Goal: Find specific page/section: Find specific page/section

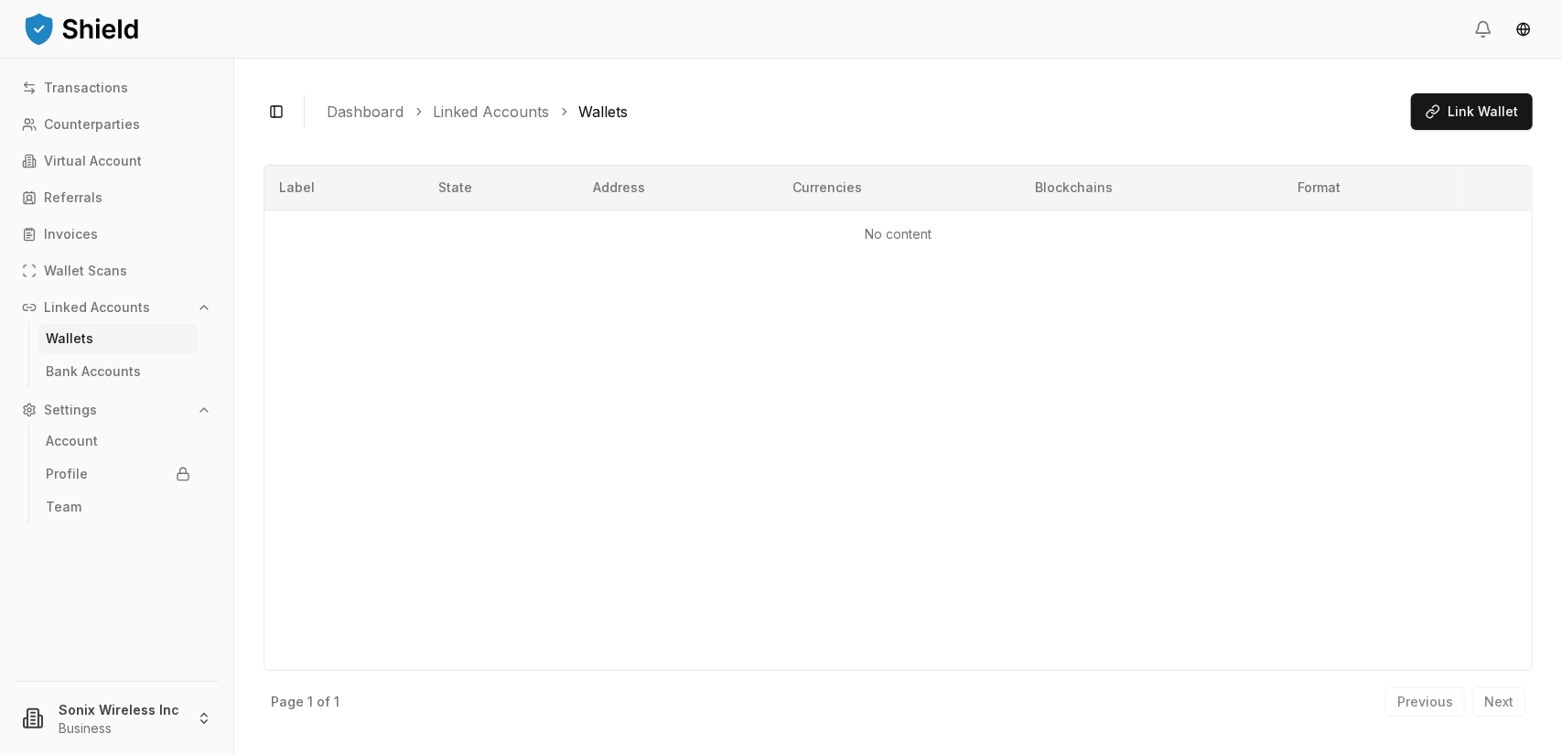
click at [81, 337] on p "Wallets" at bounding box center [70, 338] width 48 height 13
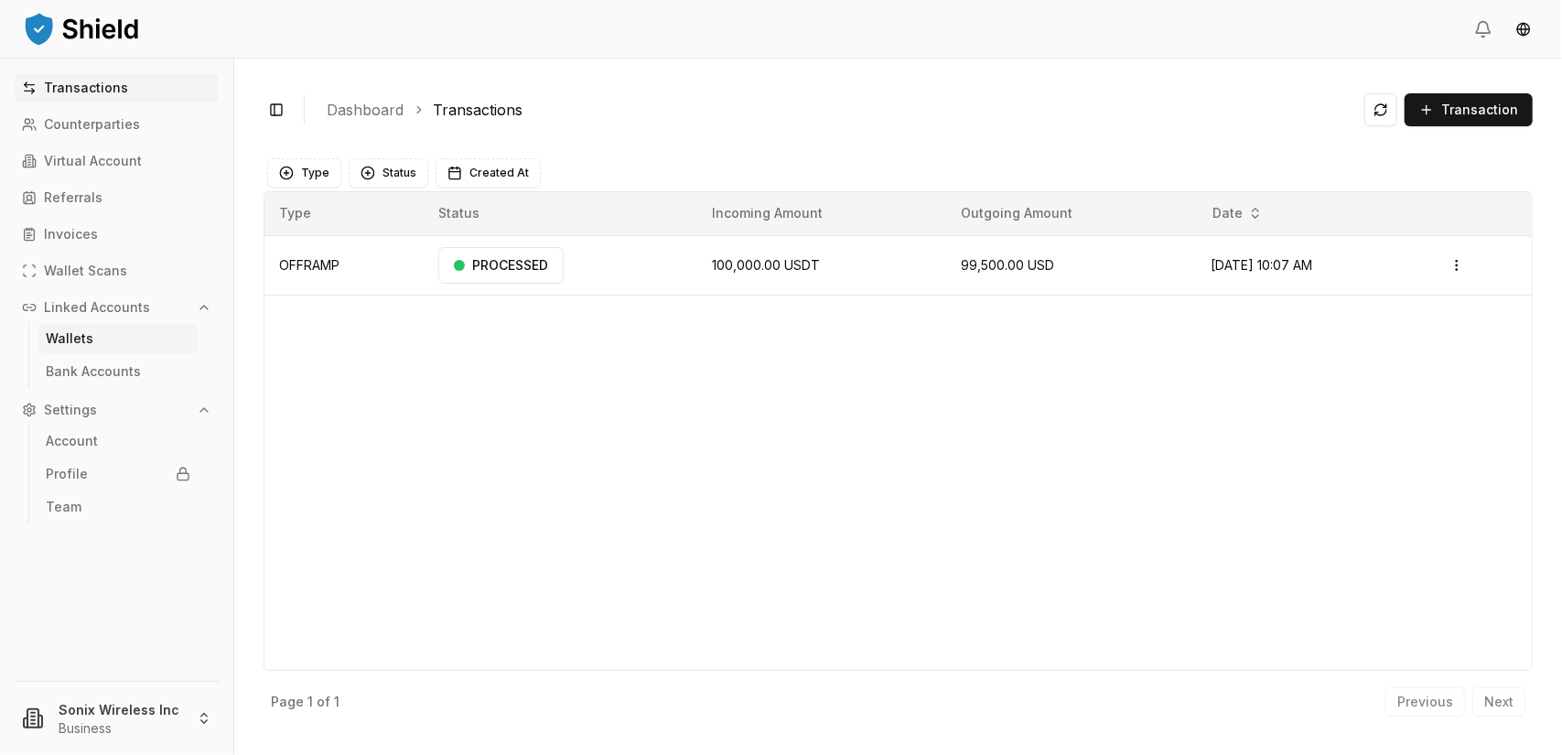
click at [132, 349] on link "Wallets" at bounding box center [117, 338] width 159 height 29
click at [115, 343] on link "Wallets" at bounding box center [117, 338] width 159 height 29
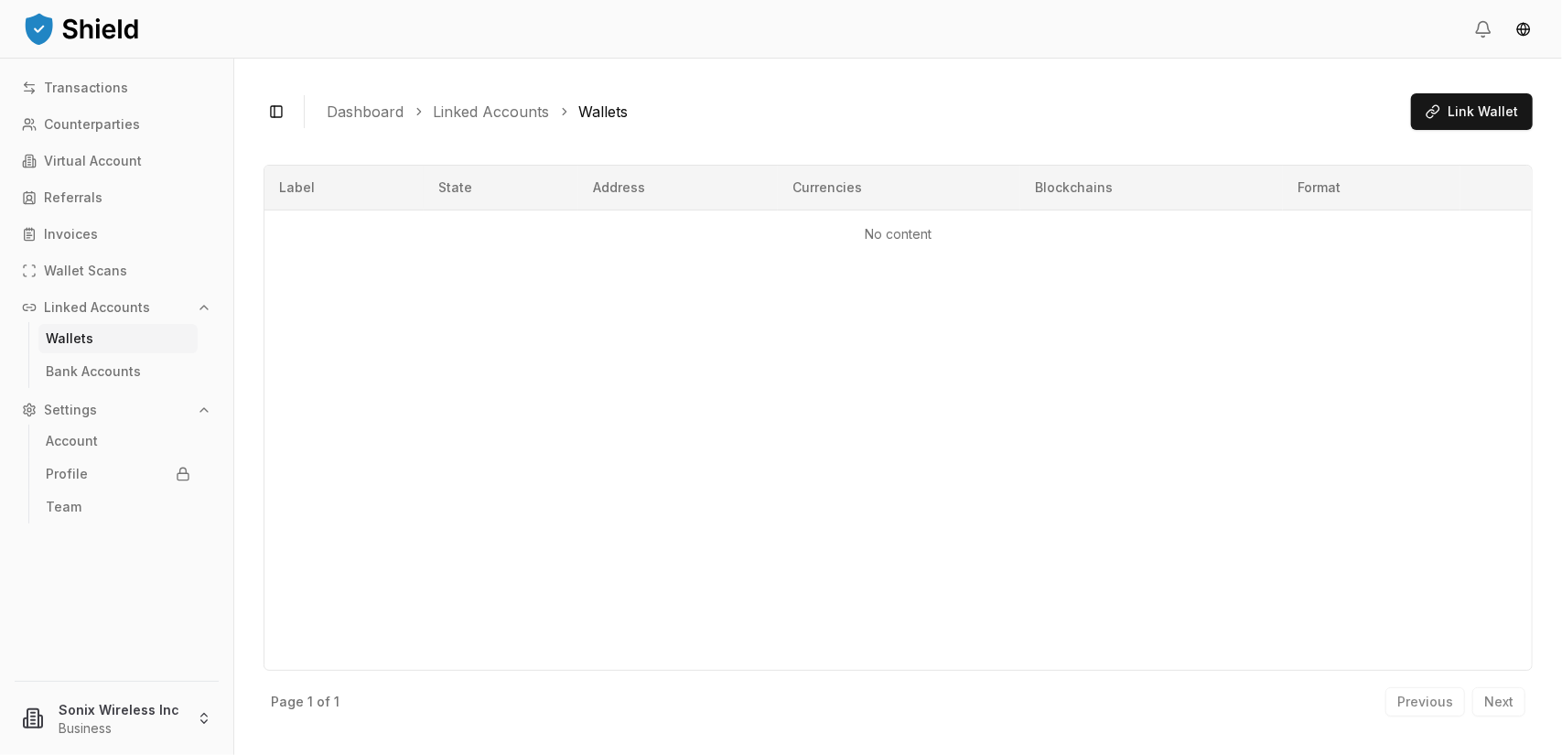
click at [89, 346] on link "Wallets" at bounding box center [117, 338] width 159 height 29
click at [82, 371] on p "Bank Accounts" at bounding box center [93, 371] width 95 height 13
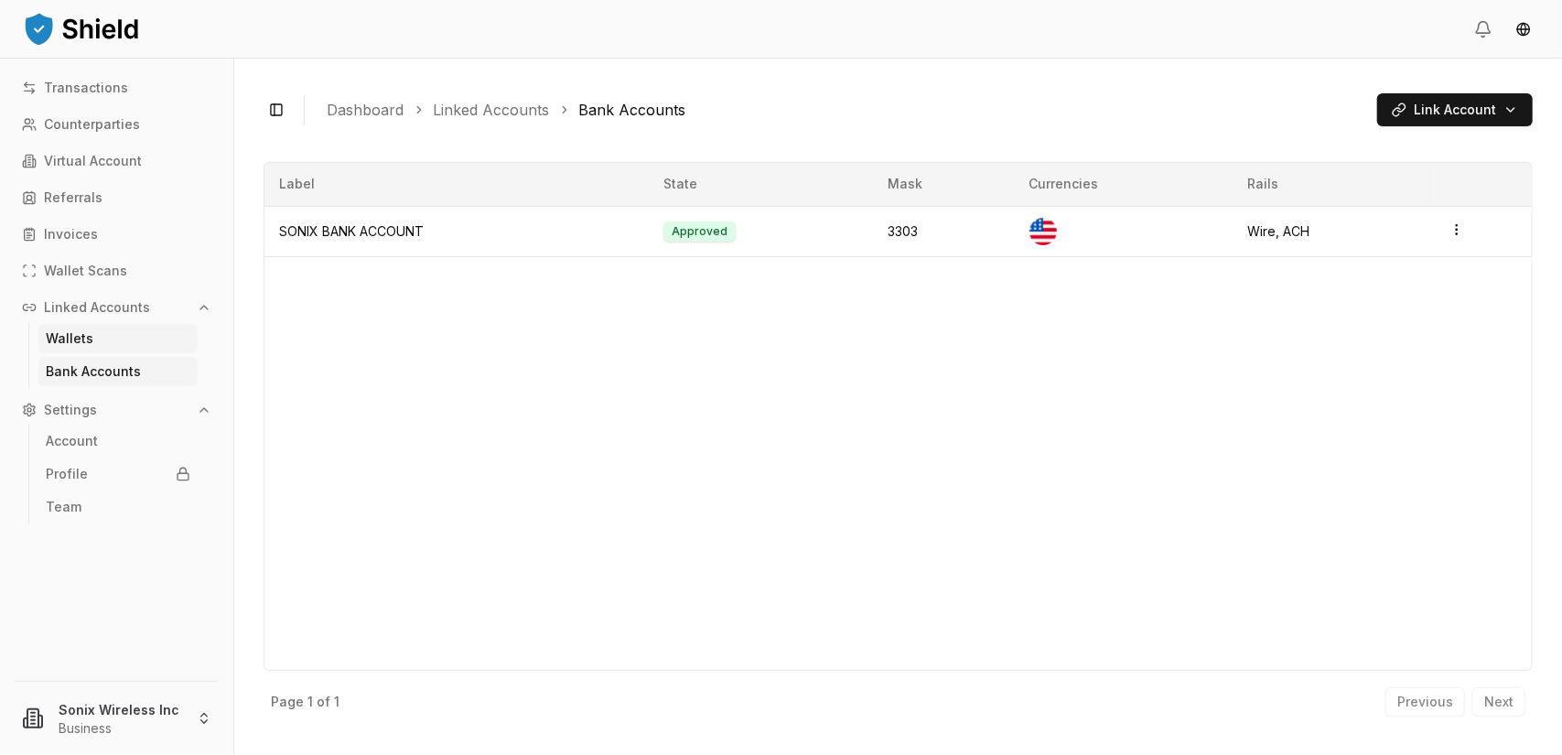
click at [94, 329] on link "Wallets" at bounding box center [117, 338] width 159 height 29
click at [93, 345] on link "Wallets" at bounding box center [117, 338] width 159 height 29
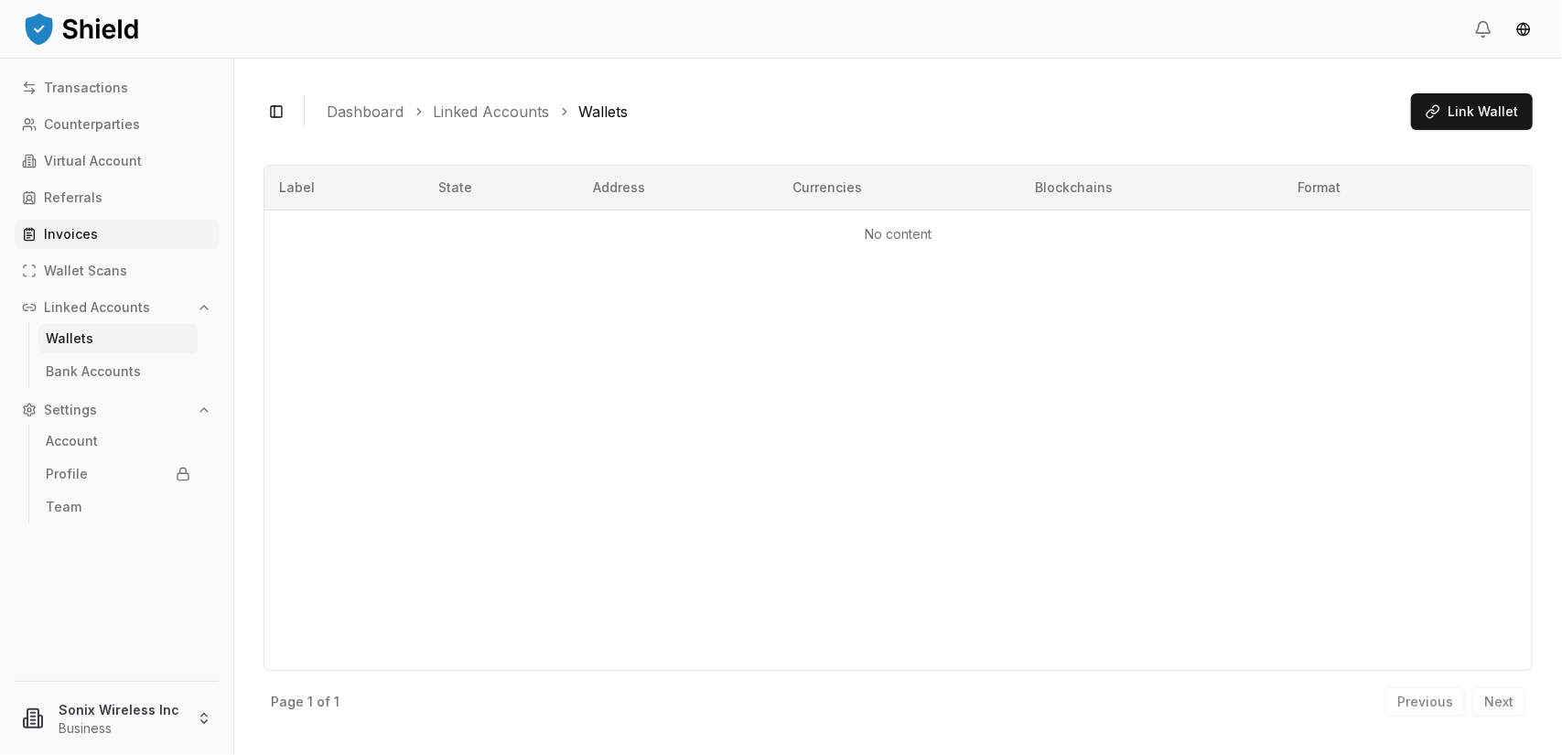
click at [83, 228] on p "Invoices" at bounding box center [71, 234] width 54 height 13
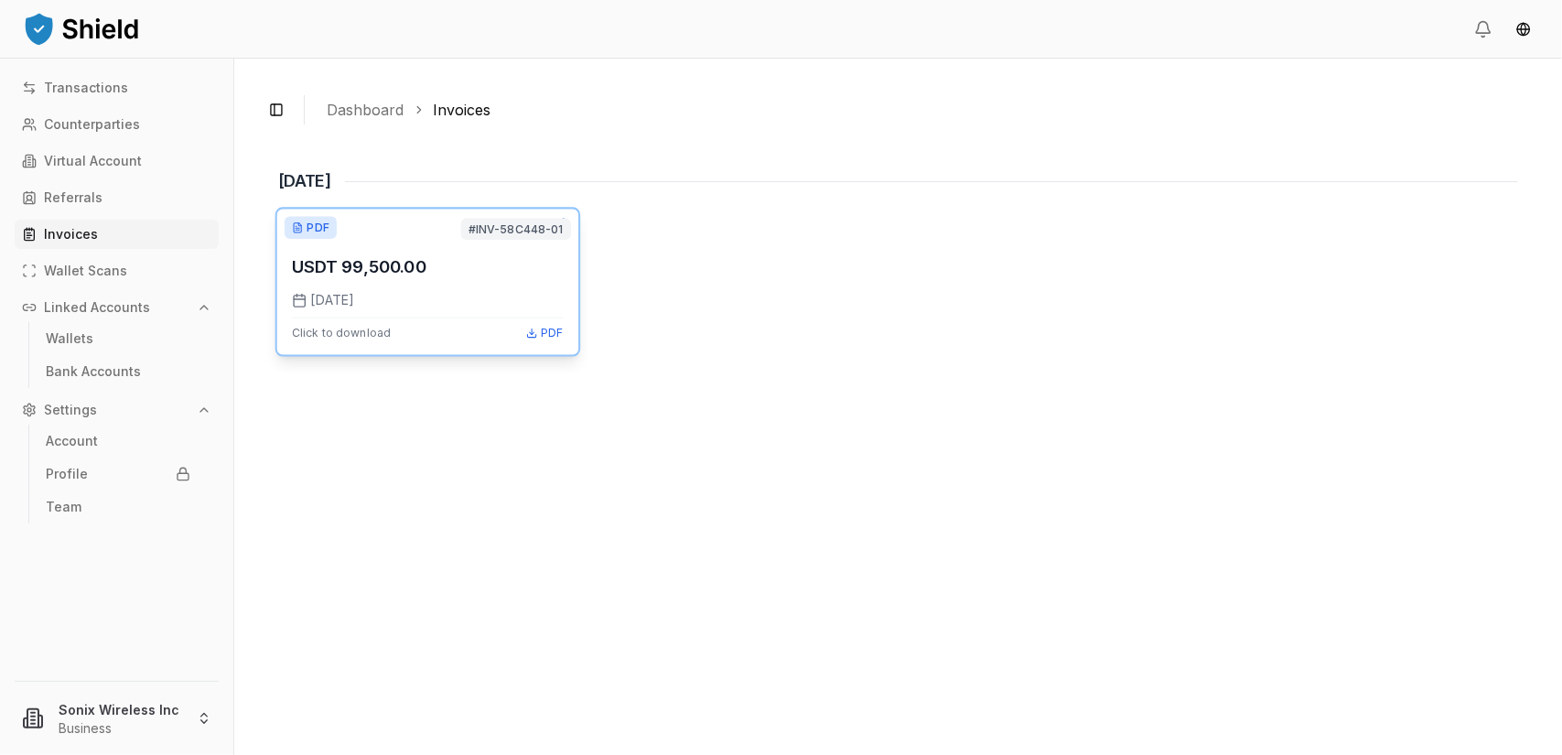
click at [382, 281] on div "USDT 99,500.00 [DATE] Click to download PDF" at bounding box center [428, 281] width 272 height 115
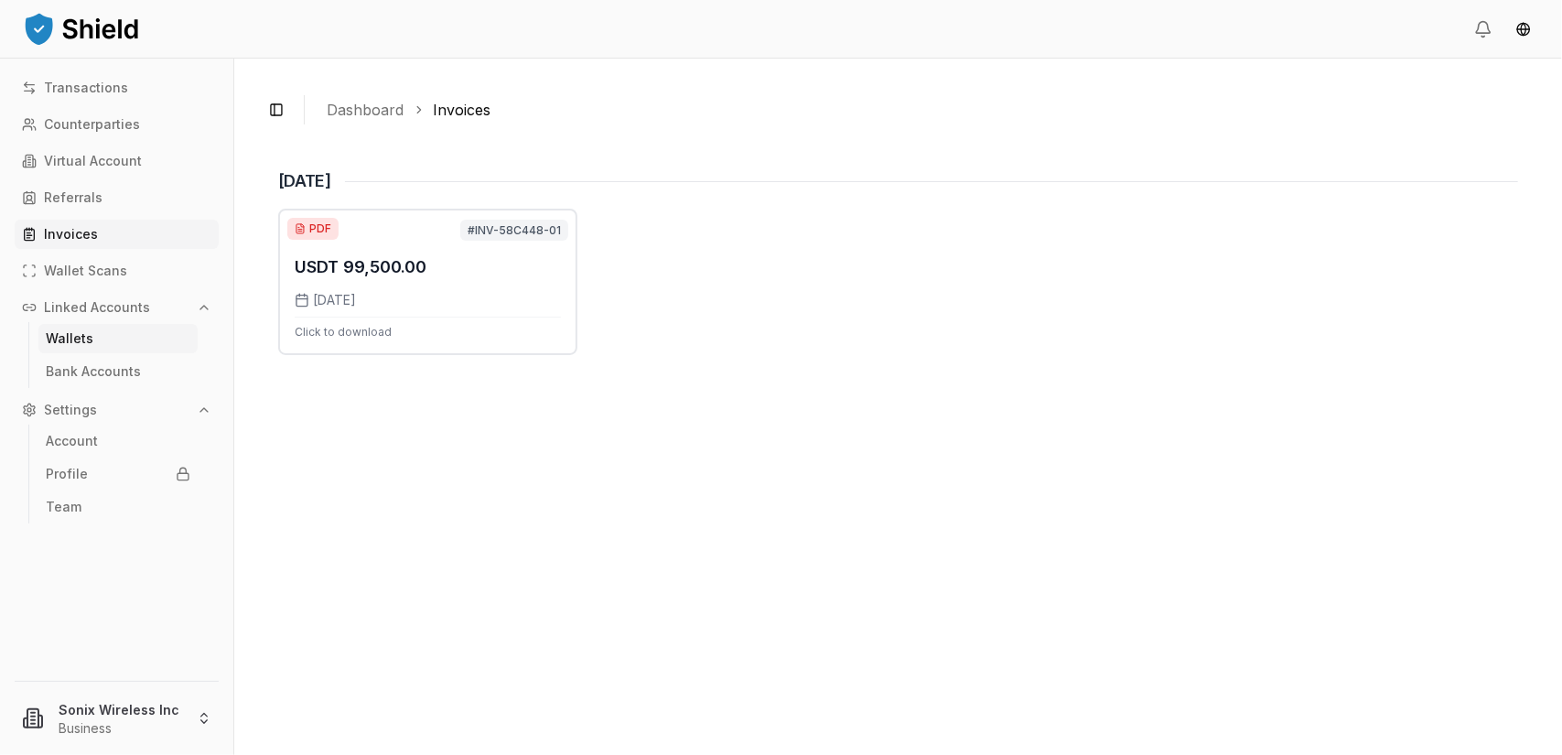
click at [81, 335] on p "Wallets" at bounding box center [70, 338] width 48 height 13
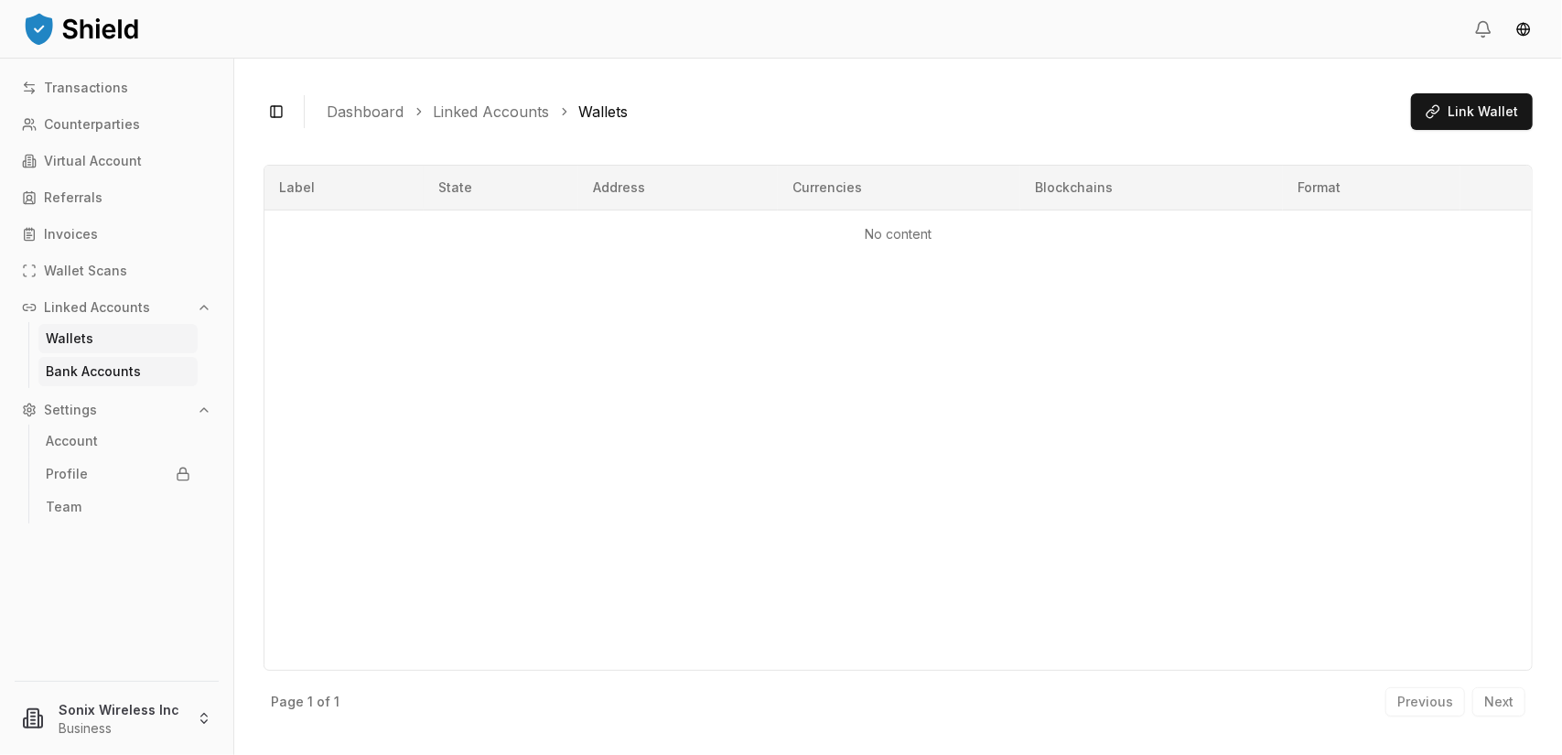
click at [74, 367] on p "Bank Accounts" at bounding box center [93, 371] width 95 height 13
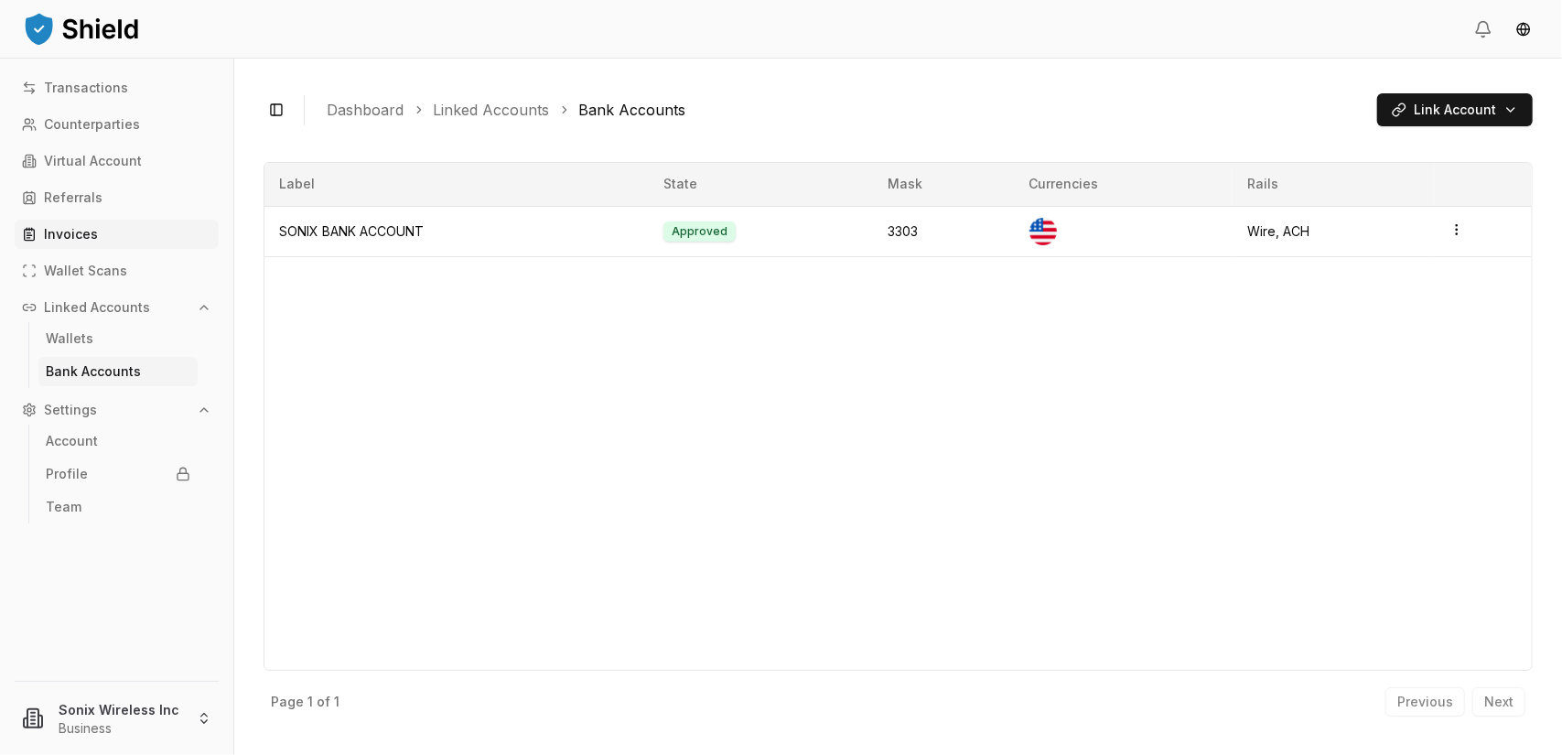
click at [73, 234] on p "Invoices" at bounding box center [71, 234] width 54 height 13
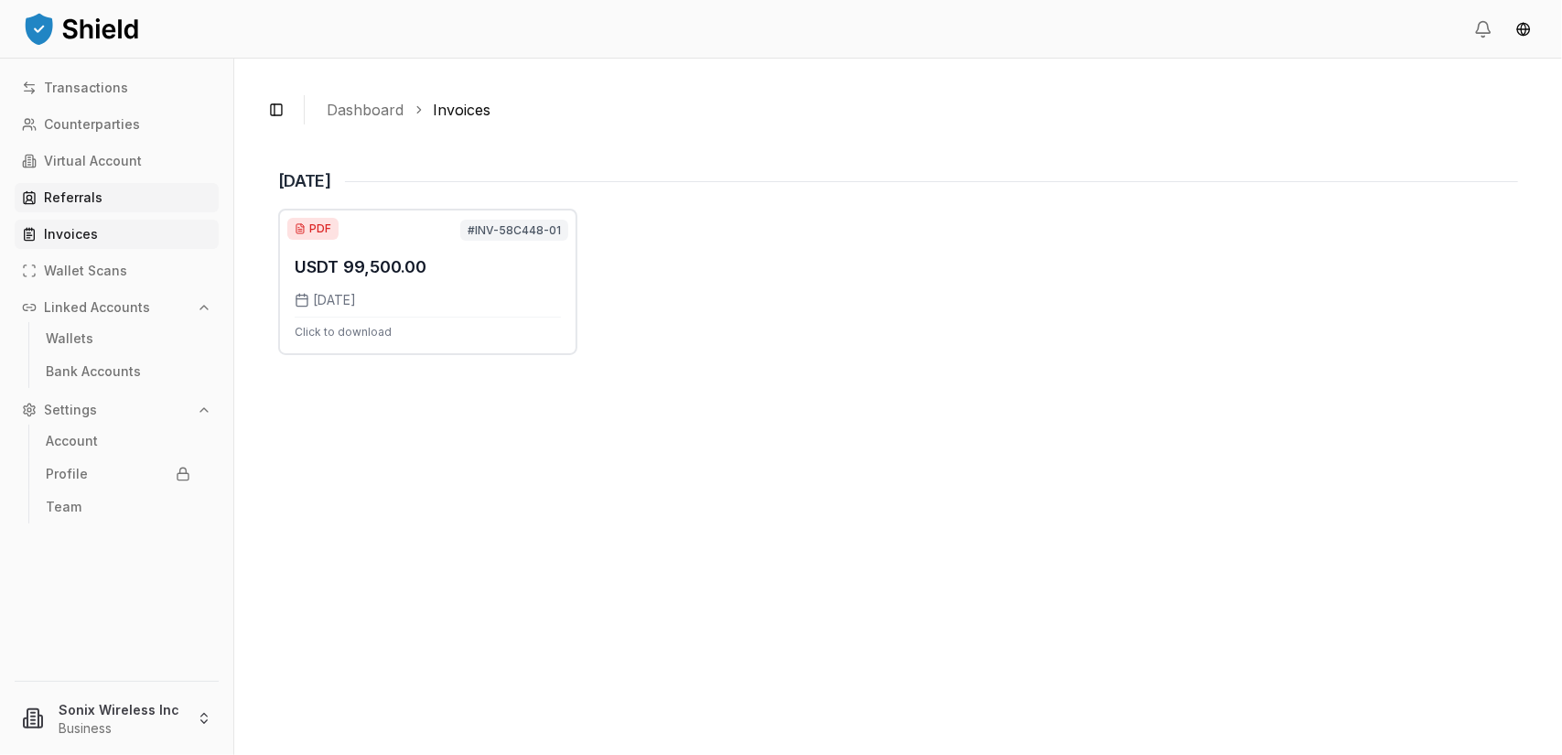
click at [84, 188] on link "Referrals" at bounding box center [117, 197] width 204 height 29
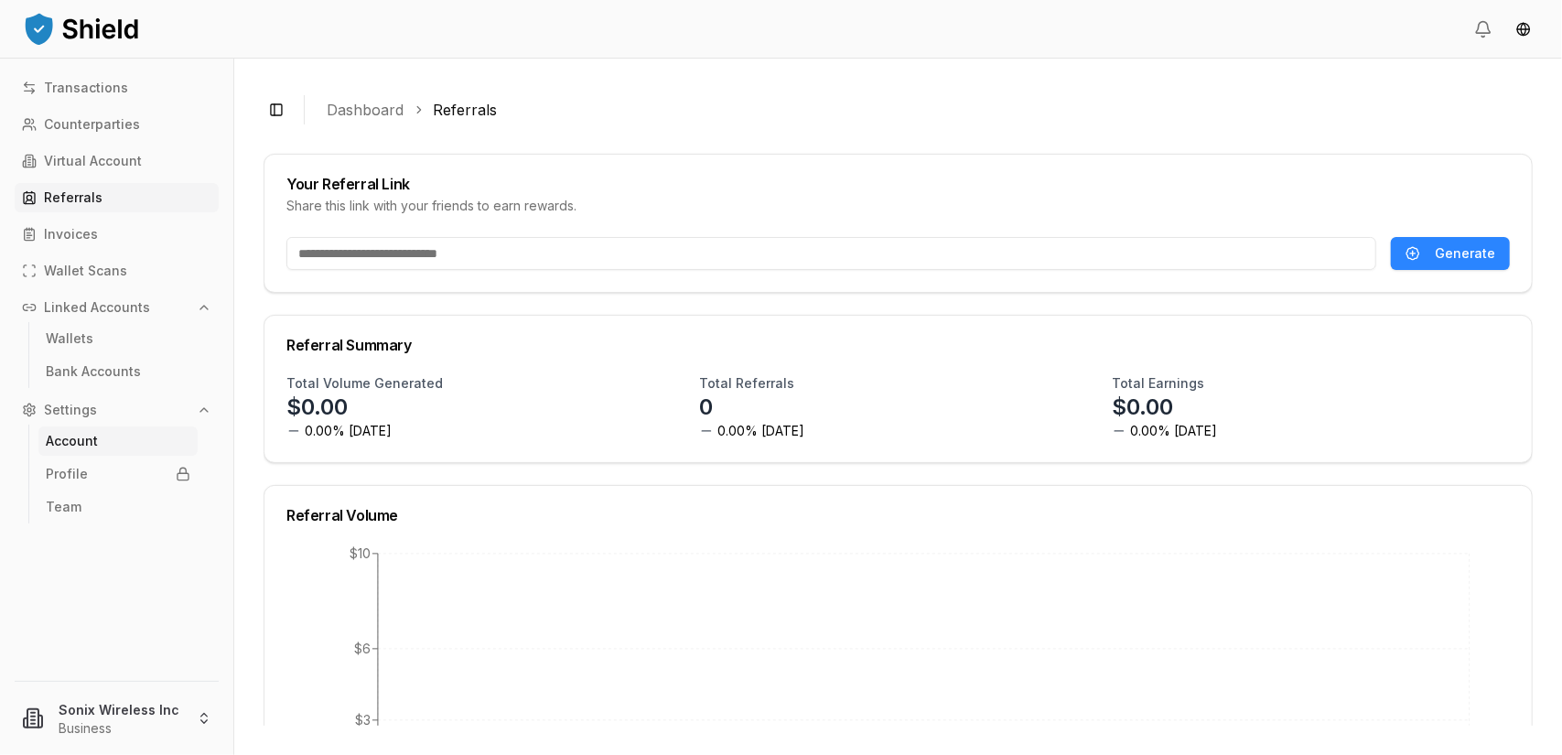
click at [84, 440] on p "Account" at bounding box center [72, 441] width 52 height 13
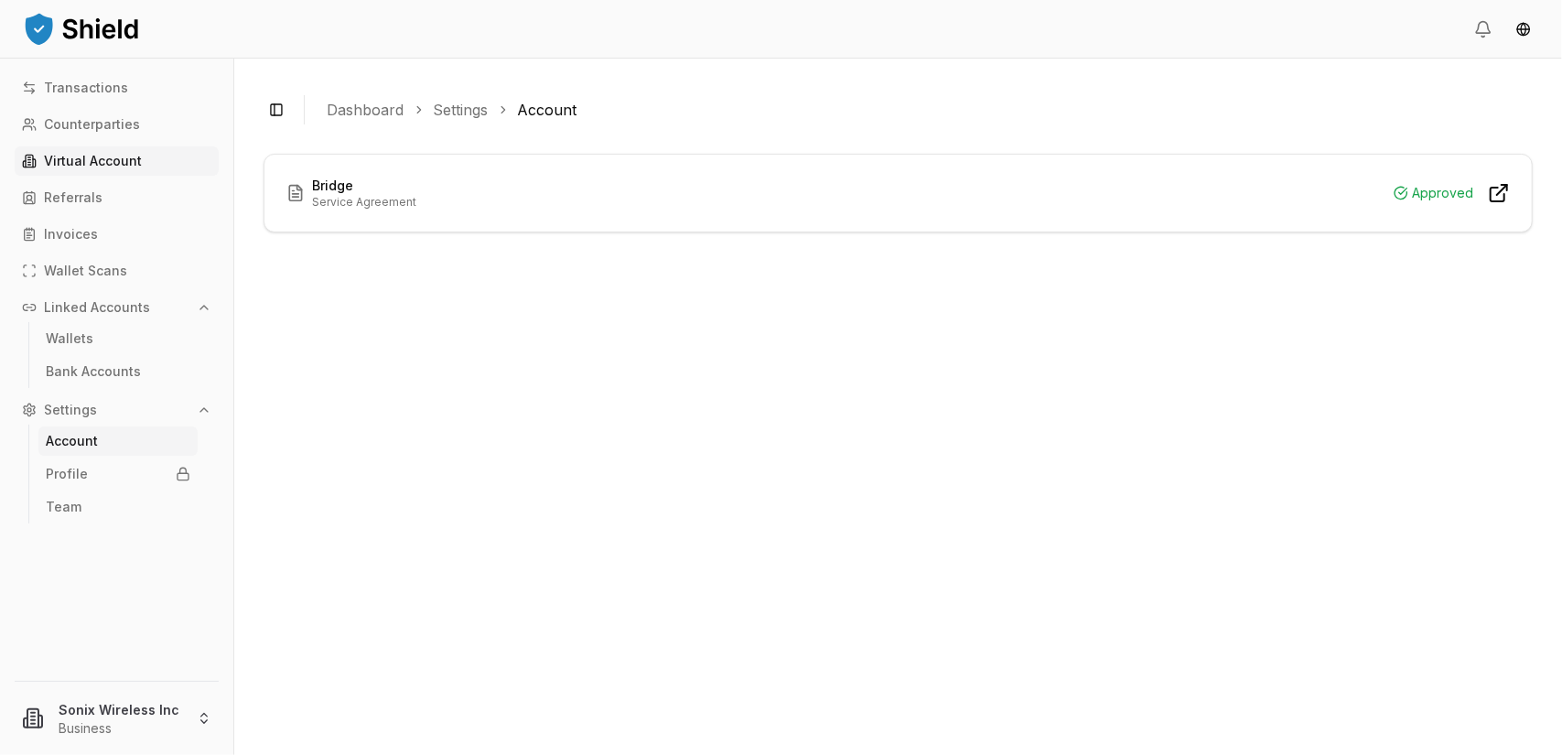
click at [101, 153] on link "Virtual Account" at bounding box center [117, 160] width 204 height 29
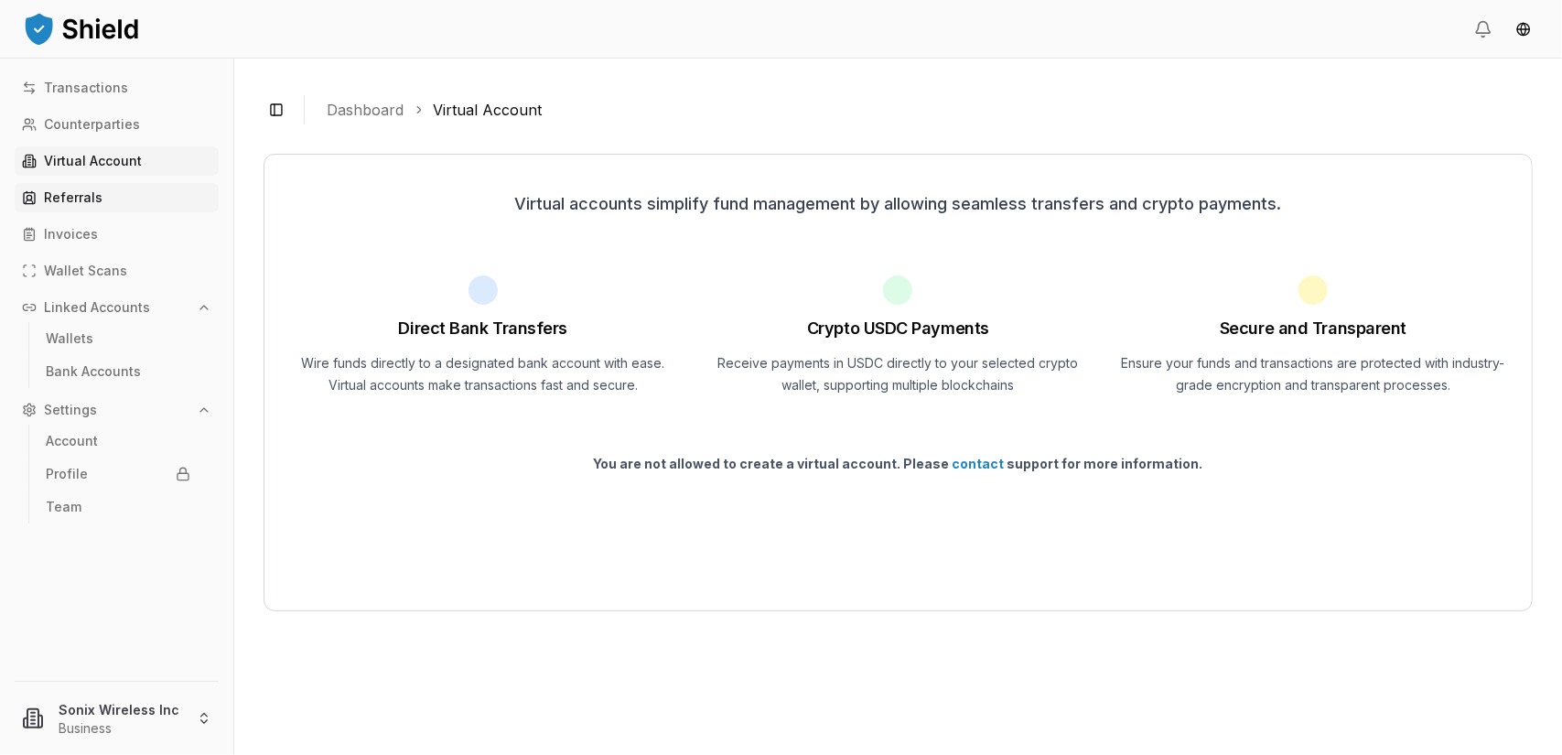
click at [93, 199] on p "Referrals" at bounding box center [73, 197] width 59 height 13
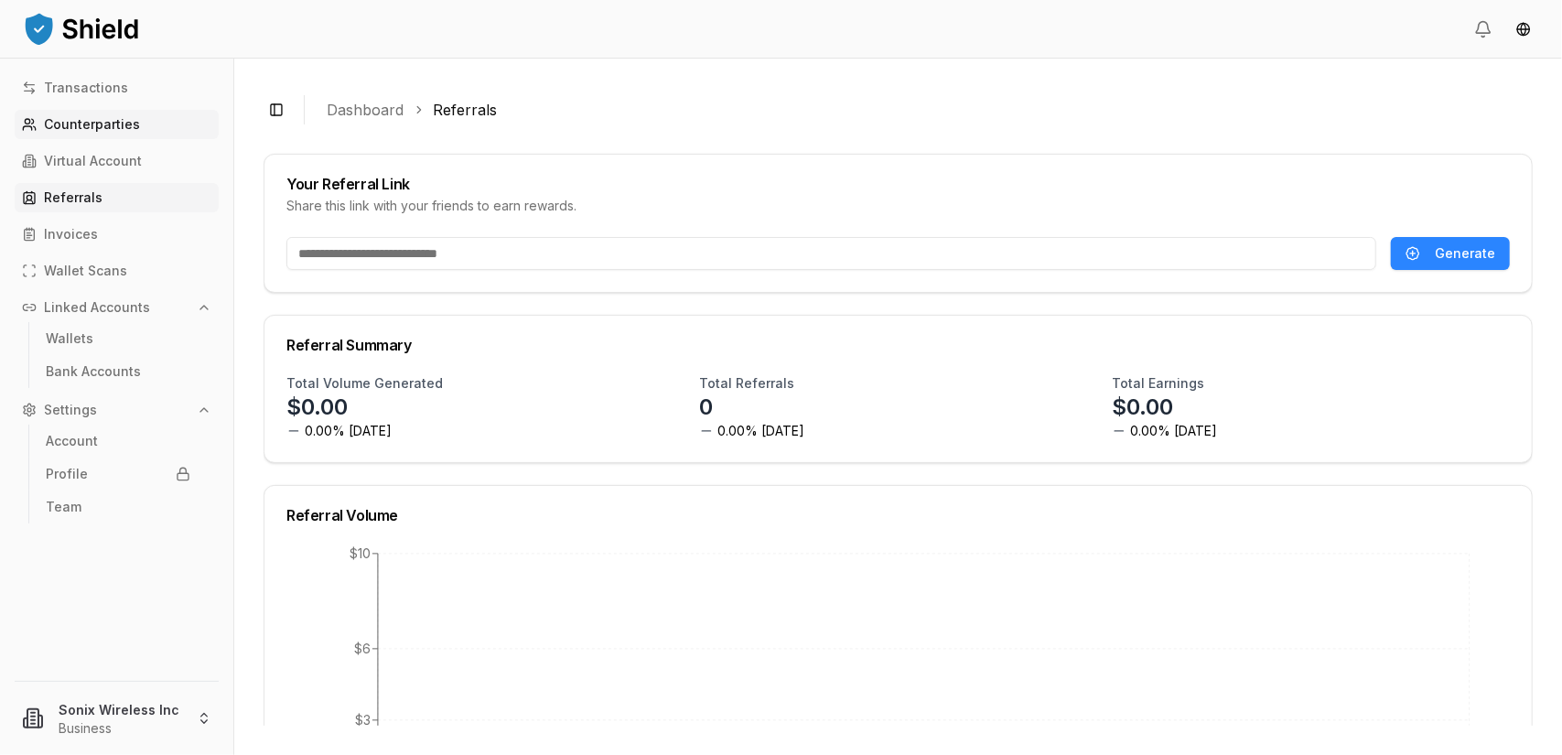
click at [81, 125] on p "Counterparties" at bounding box center [92, 124] width 96 height 13
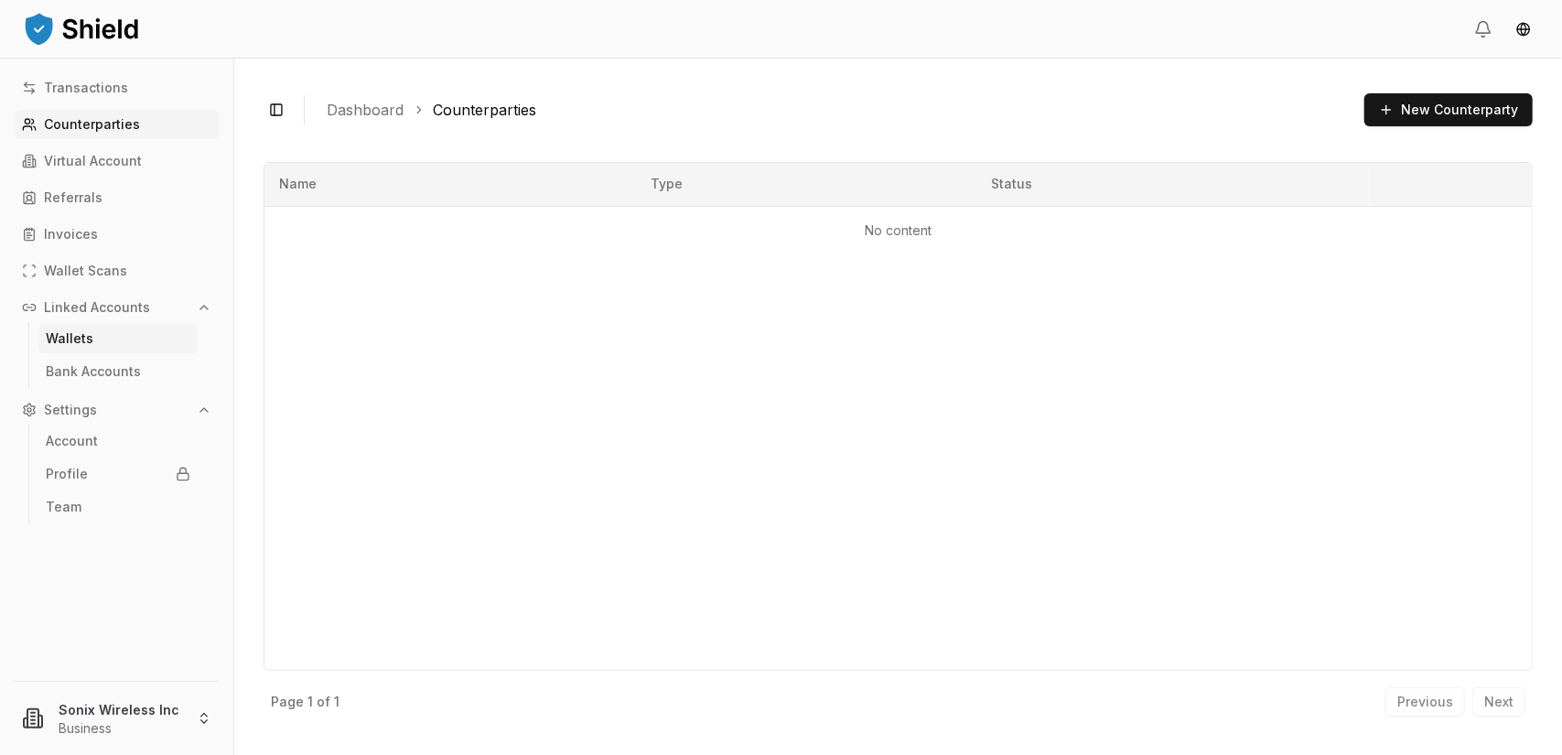
click at [79, 334] on p "Wallets" at bounding box center [70, 338] width 48 height 13
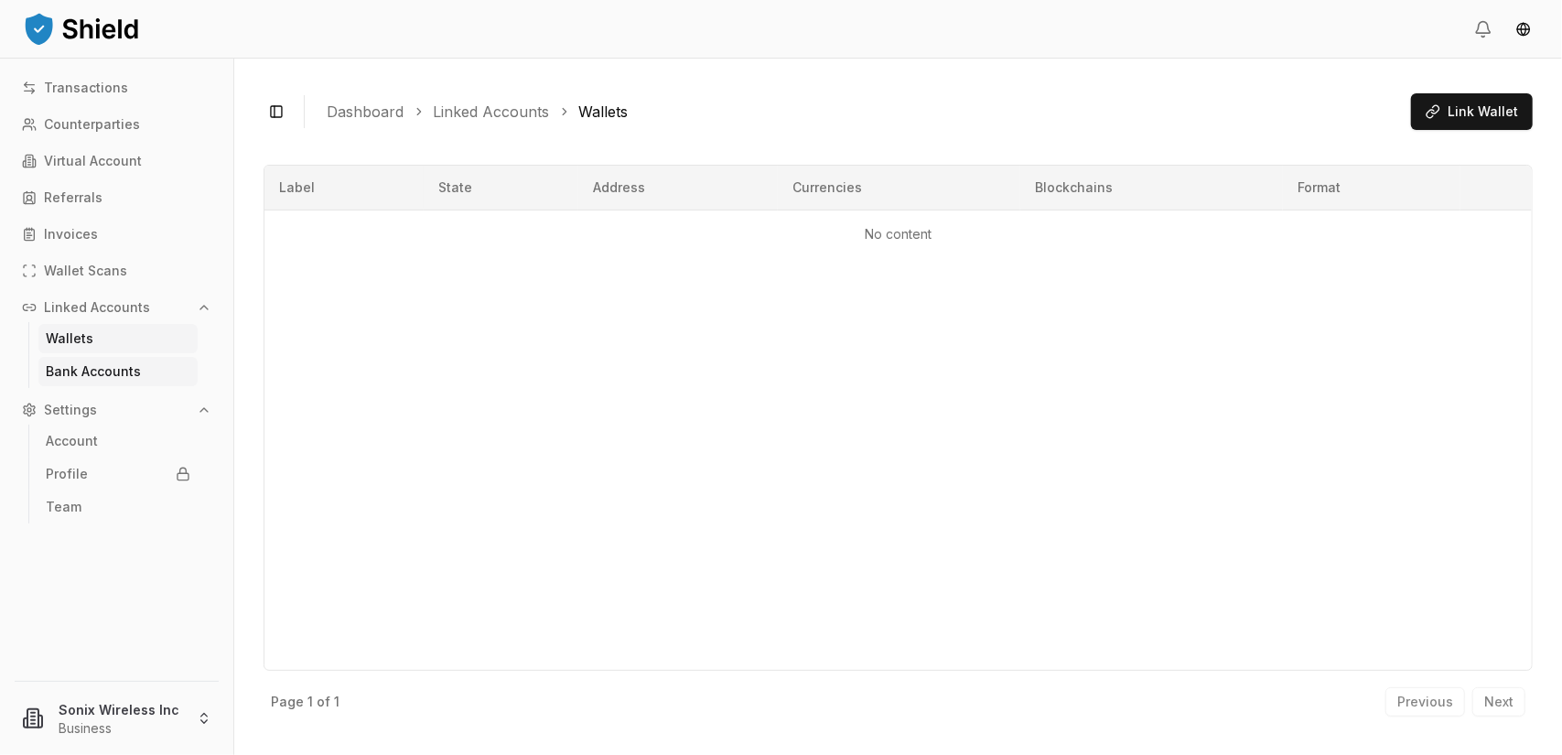
click at [79, 368] on p "Bank Accounts" at bounding box center [93, 371] width 95 height 13
